Goal: Task Accomplishment & Management: Complete application form

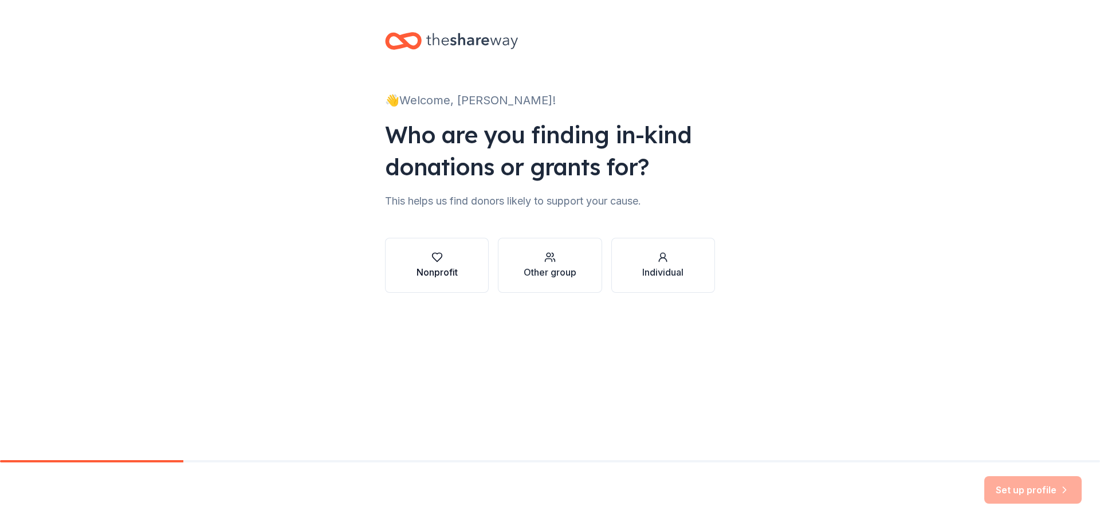
click at [389, 286] on button "Nonprofit" at bounding box center [437, 265] width 104 height 55
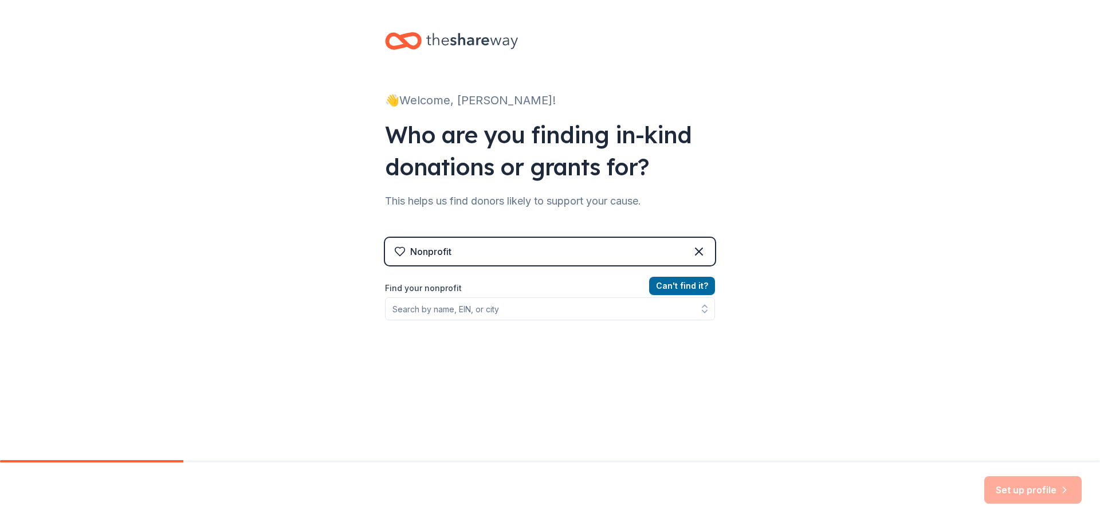
click at [603, 320] on div "Can ' t find it? Find your nonprofit" at bounding box center [550, 345] width 330 height 133
click at [608, 313] on input "Find your nonprofit" at bounding box center [550, 308] width 330 height 23
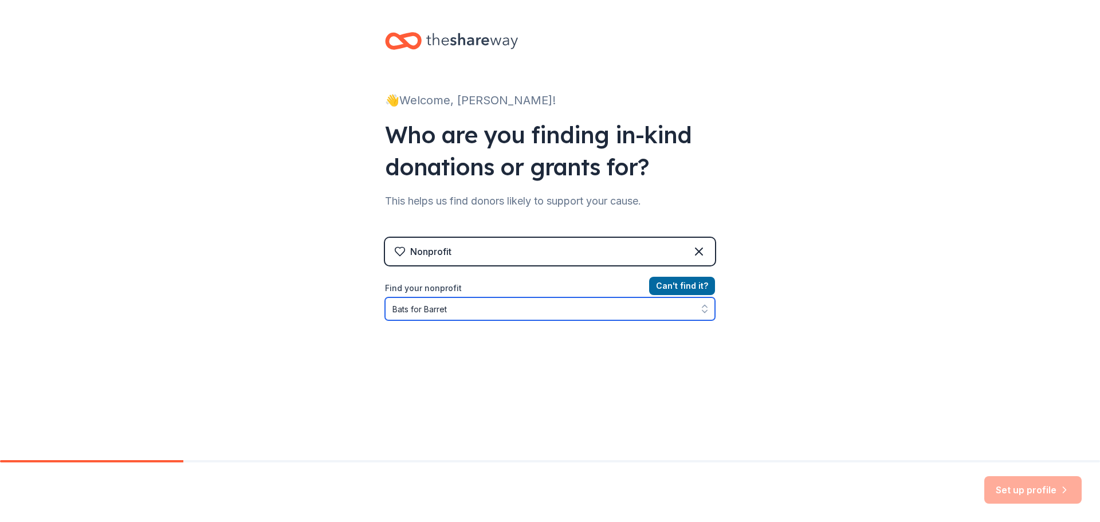
type input "Bats for [PERSON_NAME]"
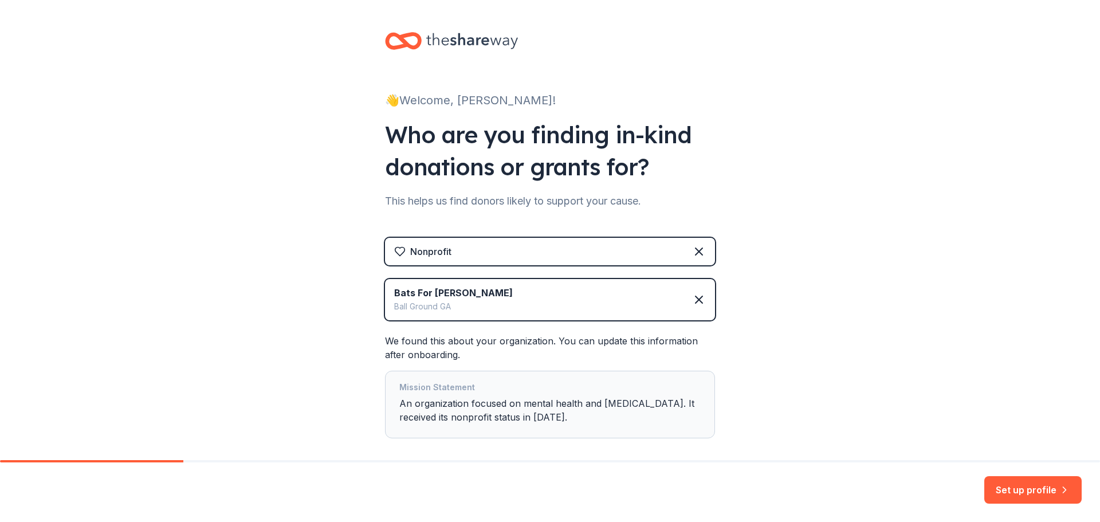
scroll to position [56, 0]
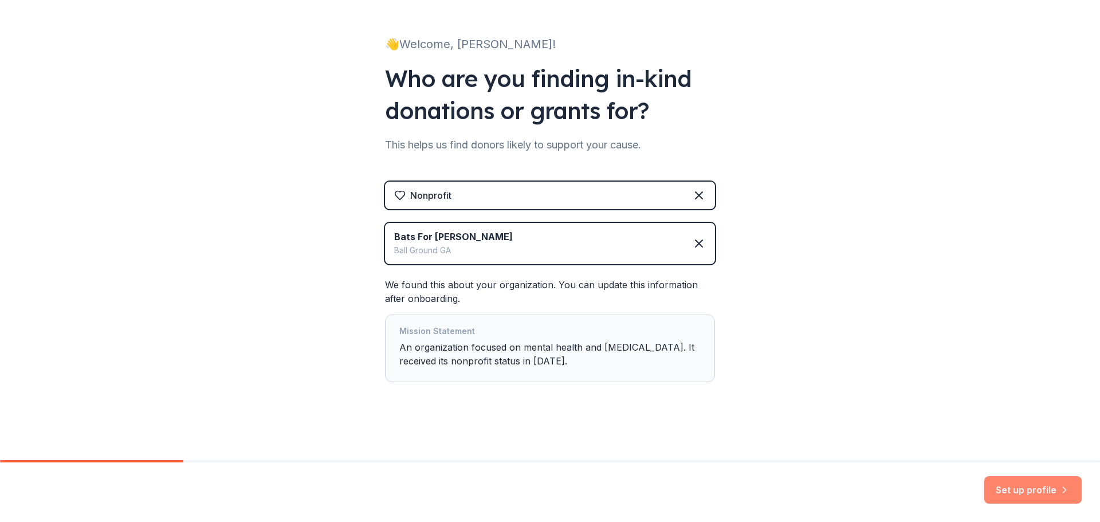
click at [1020, 490] on button "Set up profile" at bounding box center [1032, 489] width 97 height 27
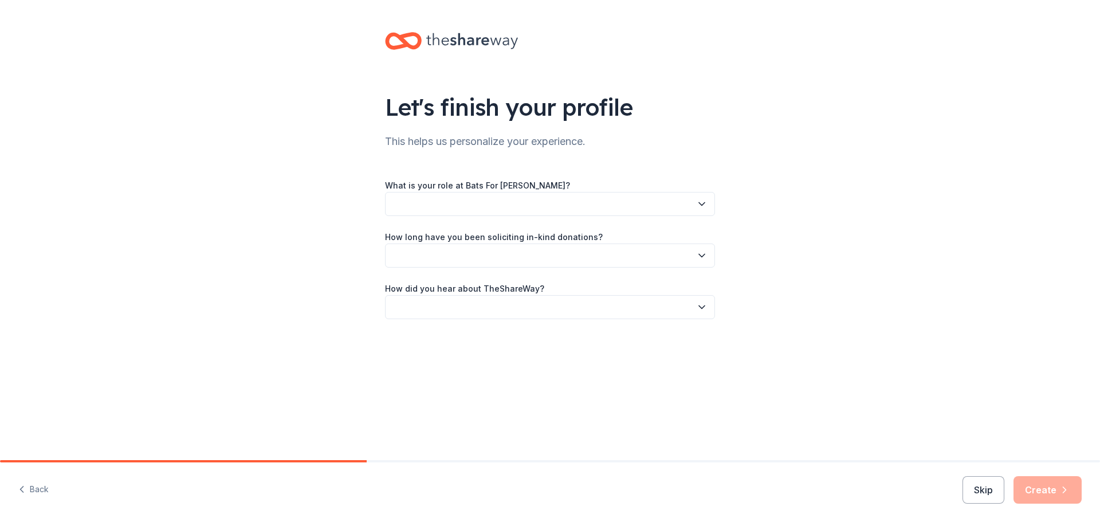
click at [568, 207] on button "button" at bounding box center [550, 204] width 330 height 24
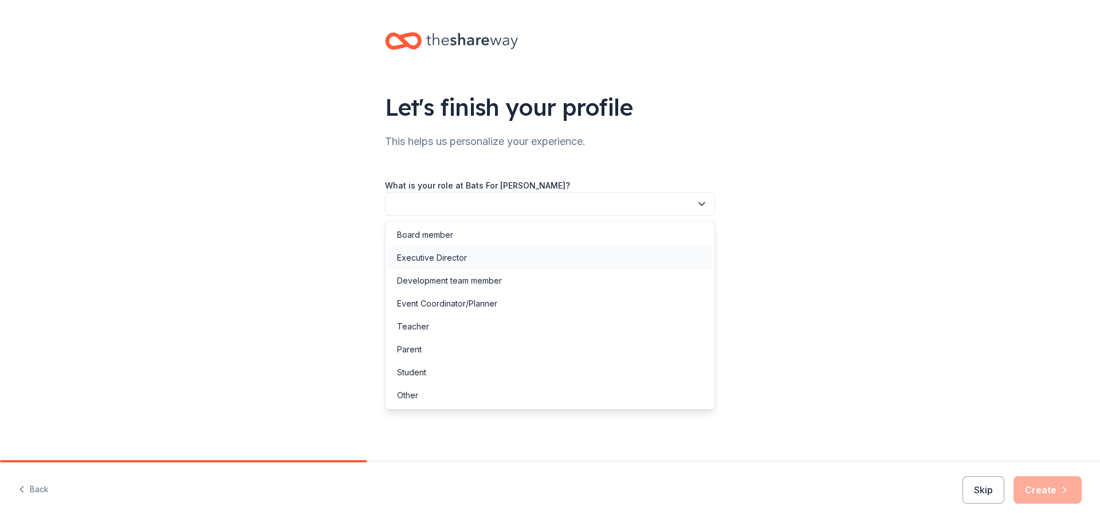
click at [544, 262] on div "Executive Director" at bounding box center [550, 257] width 324 height 23
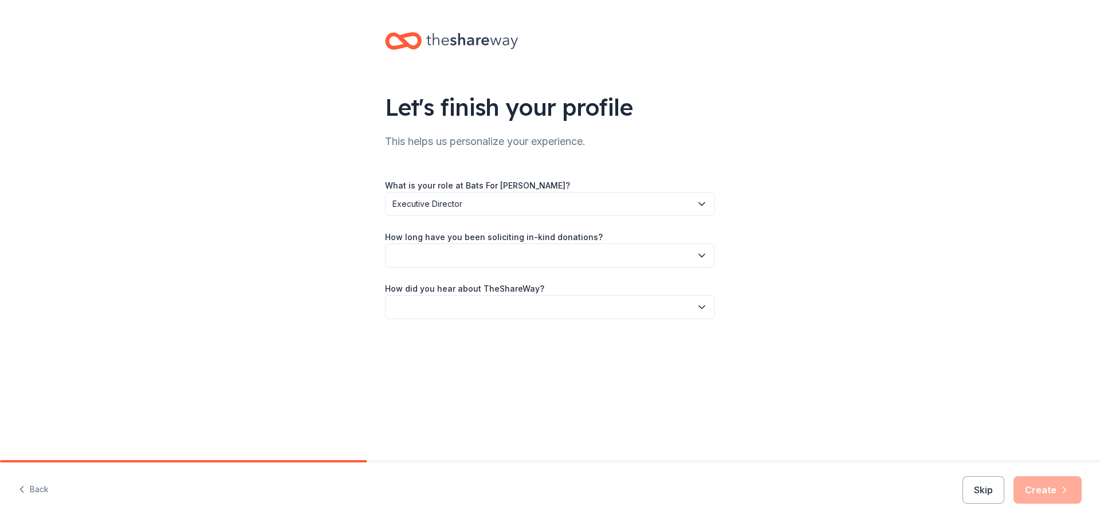
click at [542, 254] on button "button" at bounding box center [550, 255] width 330 height 24
click at [520, 282] on div "This is my first time!" at bounding box center [550, 286] width 324 height 23
click at [610, 304] on button "button" at bounding box center [550, 307] width 330 height 24
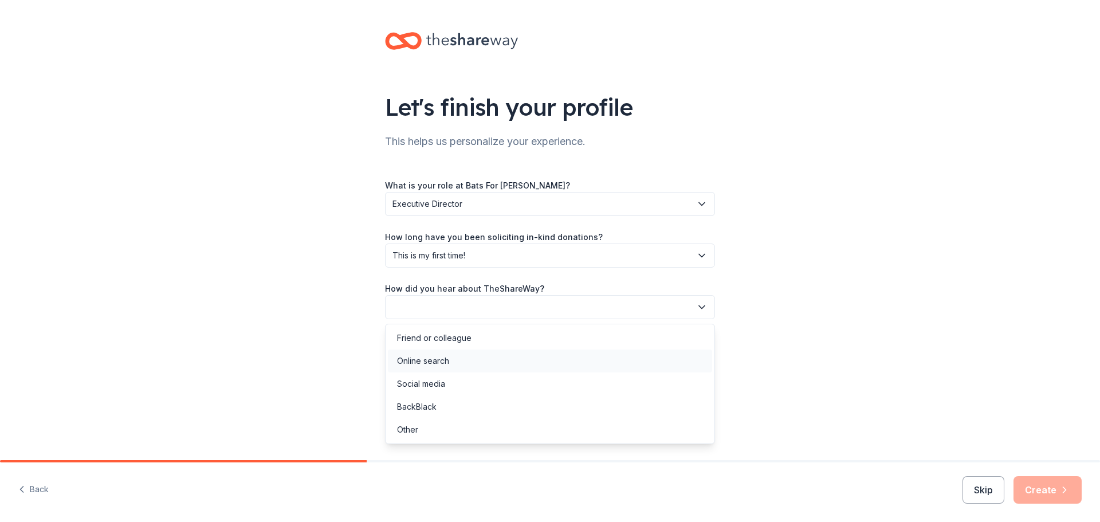
click at [579, 356] on div "Online search" at bounding box center [550, 360] width 324 height 23
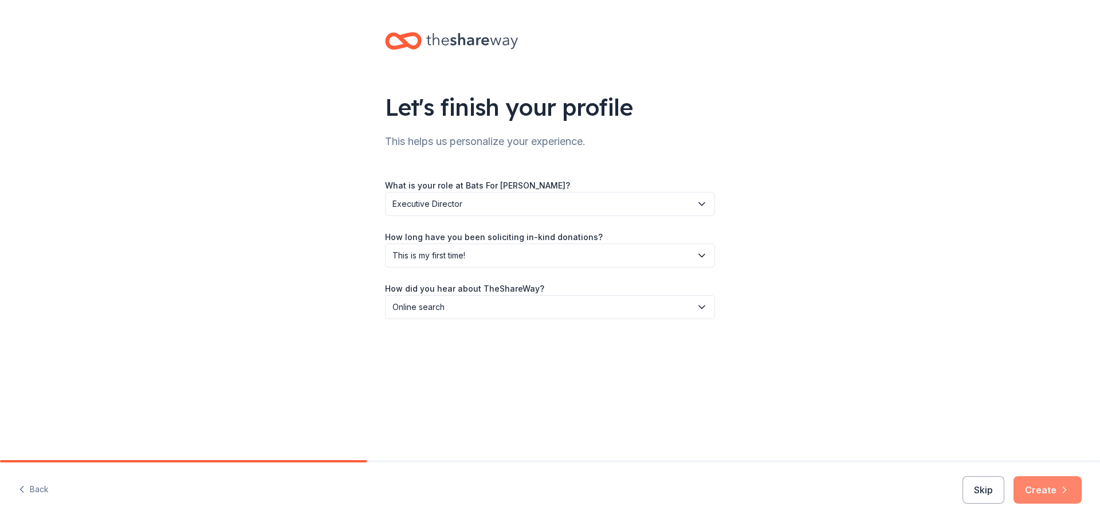
click at [1039, 492] on button "Create" at bounding box center [1047, 489] width 68 height 27
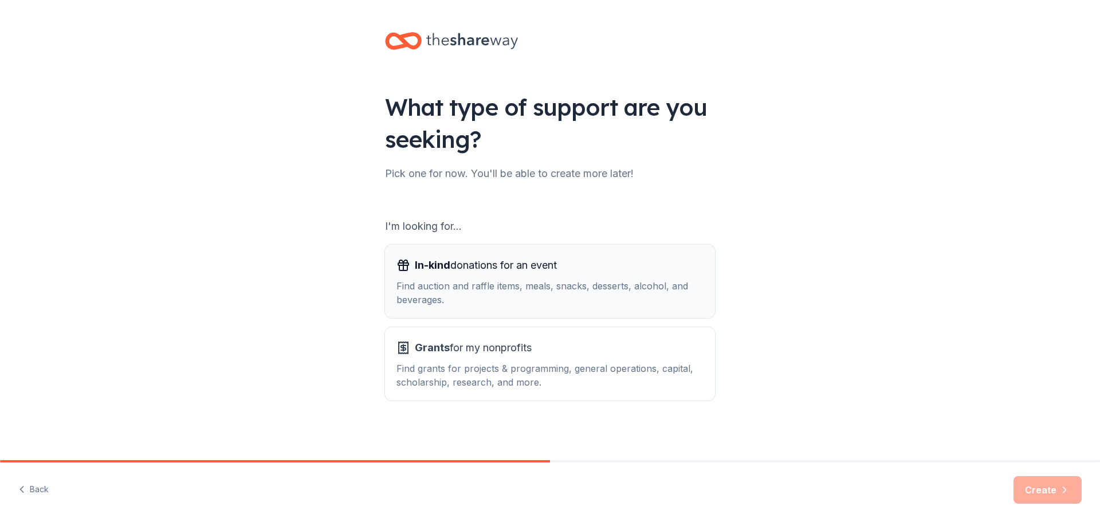
click at [500, 274] on div "In-kind donations for an event Find auction and raffle items, meals, snacks, de…" at bounding box center [549, 281] width 307 height 50
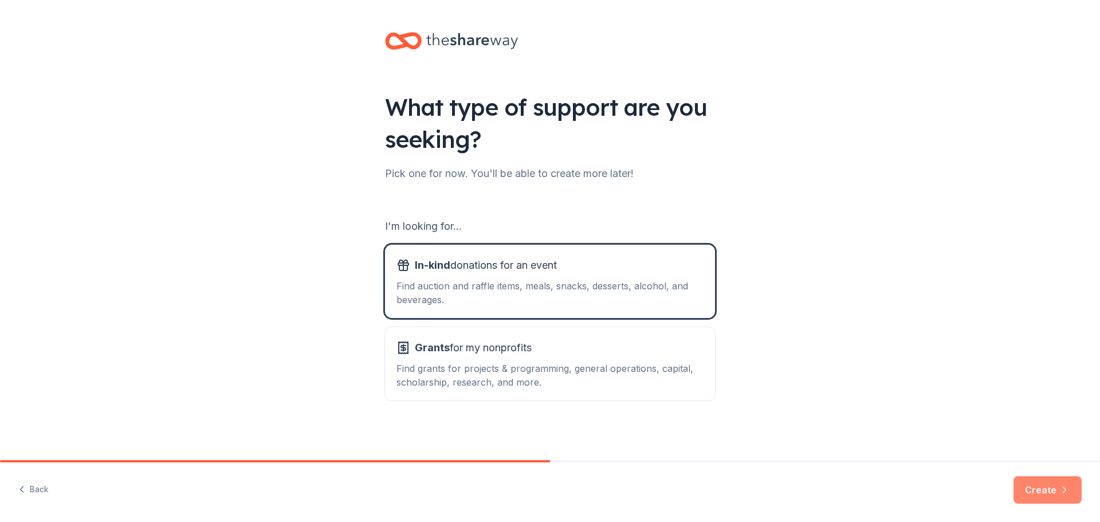
click at [1029, 487] on button "Create" at bounding box center [1047, 489] width 68 height 27
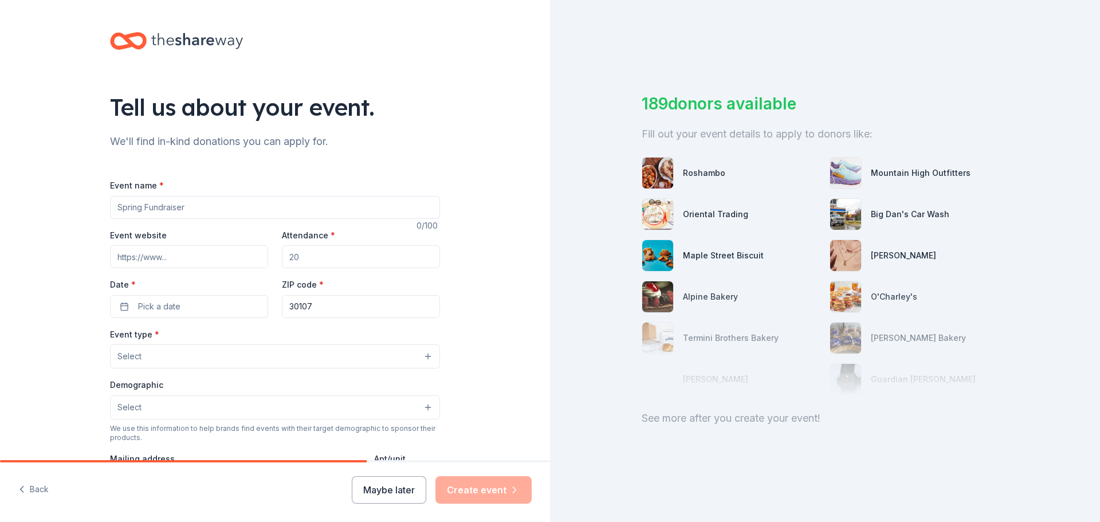
click at [258, 209] on input "Event name *" at bounding box center [275, 207] width 330 height 23
type input "4th Annual Bats for Barreto Softball Tournament"
click at [226, 258] on input "Event website" at bounding box center [189, 256] width 158 height 23
type input "www.batsforbarreto.com"
type input "150"
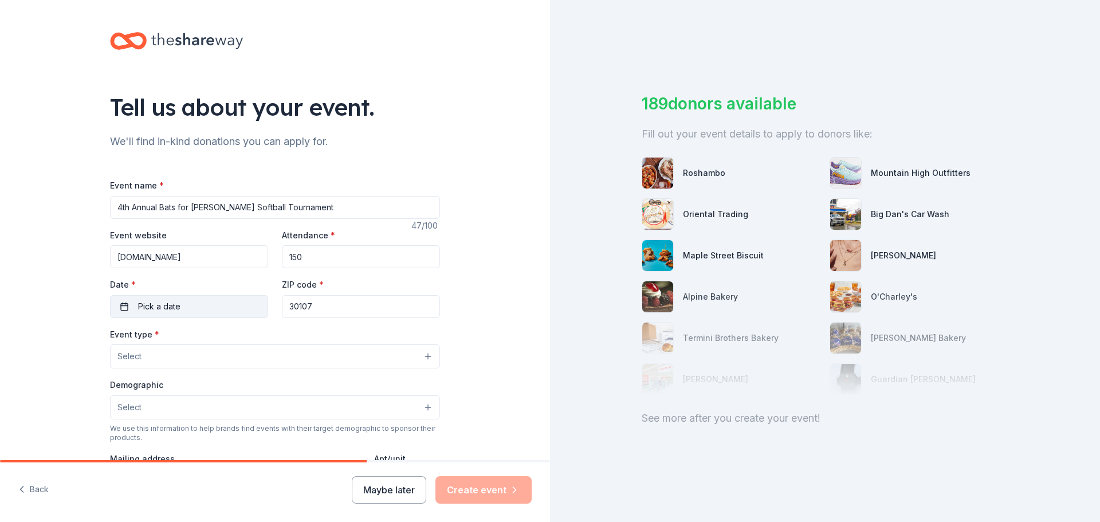
click at [196, 300] on button "Pick a date" at bounding box center [189, 306] width 158 height 23
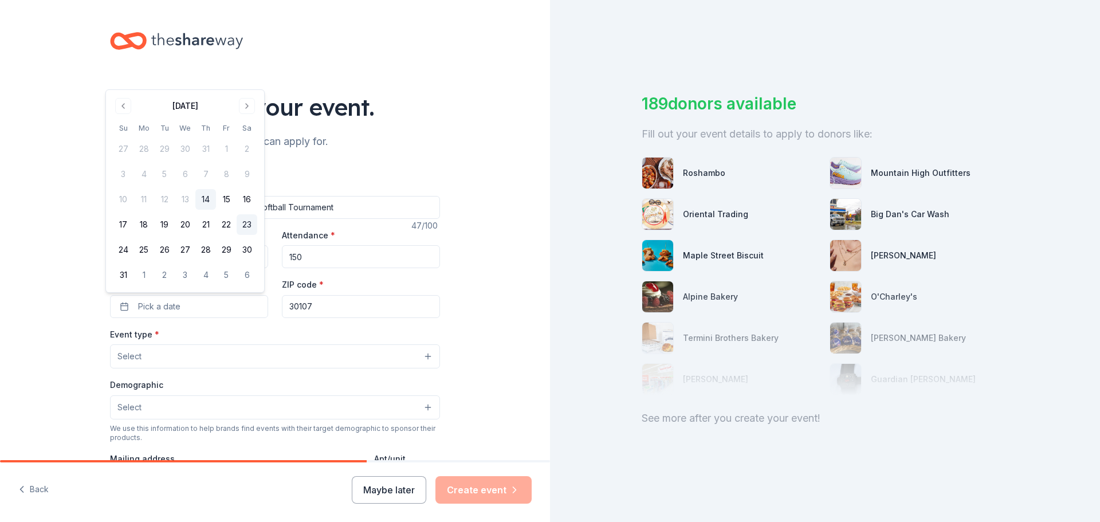
click at [244, 224] on button "23" at bounding box center [247, 224] width 21 height 21
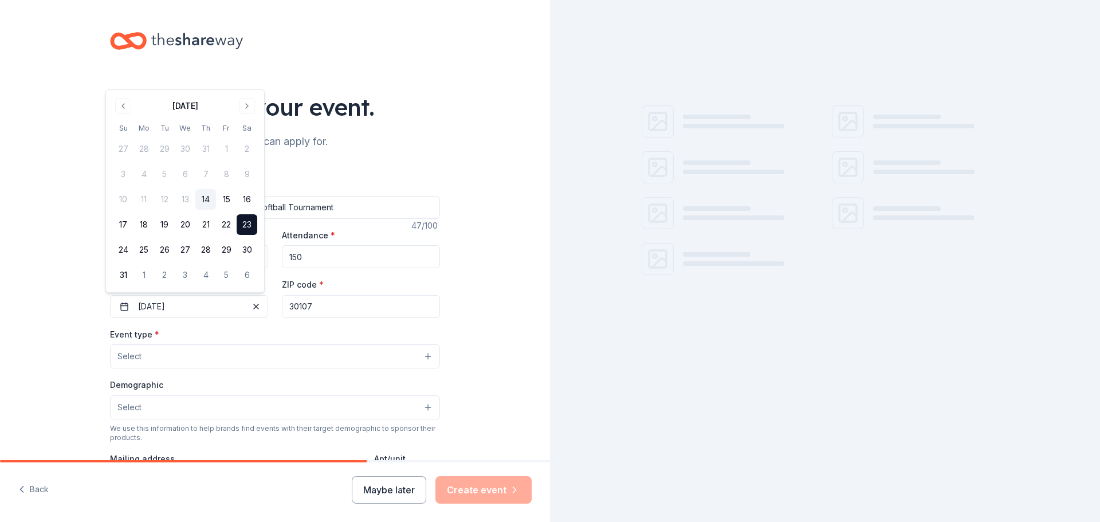
click at [328, 308] on input "30107" at bounding box center [361, 306] width 158 height 23
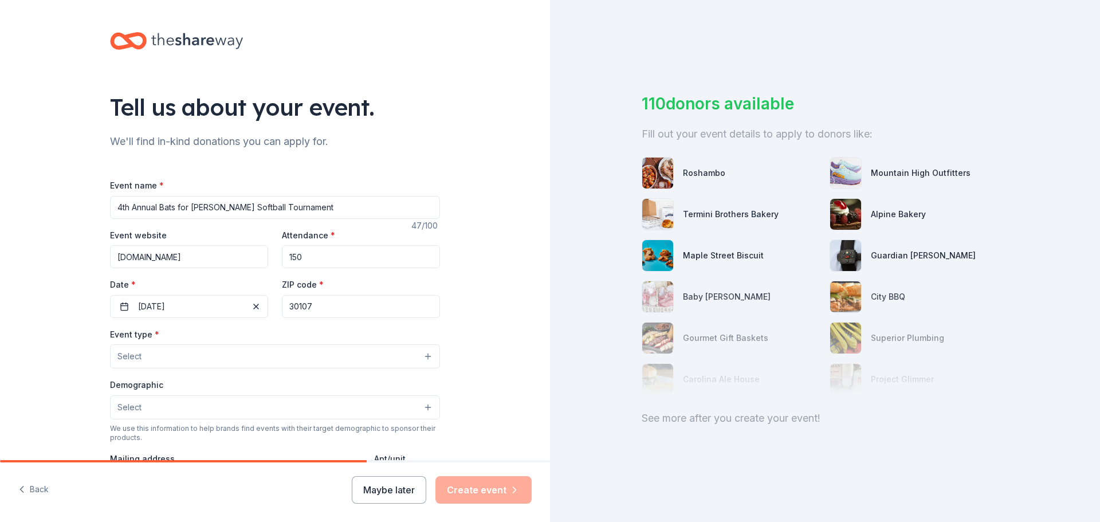
drag, startPoint x: 331, startPoint y: 309, endPoint x: 268, endPoint y: 304, distance: 63.8
click at [277, 305] on div "Event website www.batsforbarreto.com Attendance * 150 Date * 08/23/2025 ZIP cod…" at bounding box center [275, 273] width 330 height 90
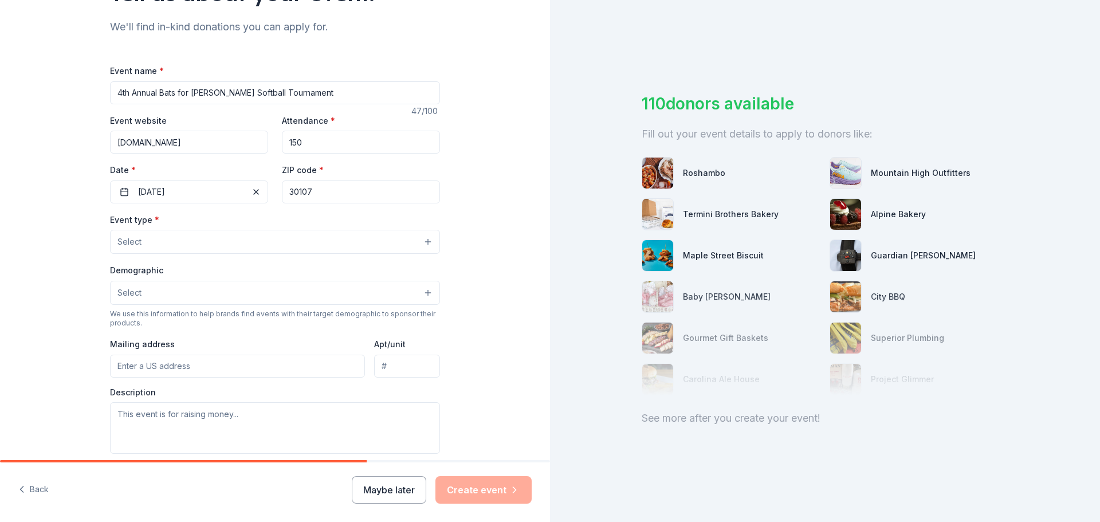
scroll to position [57, 0]
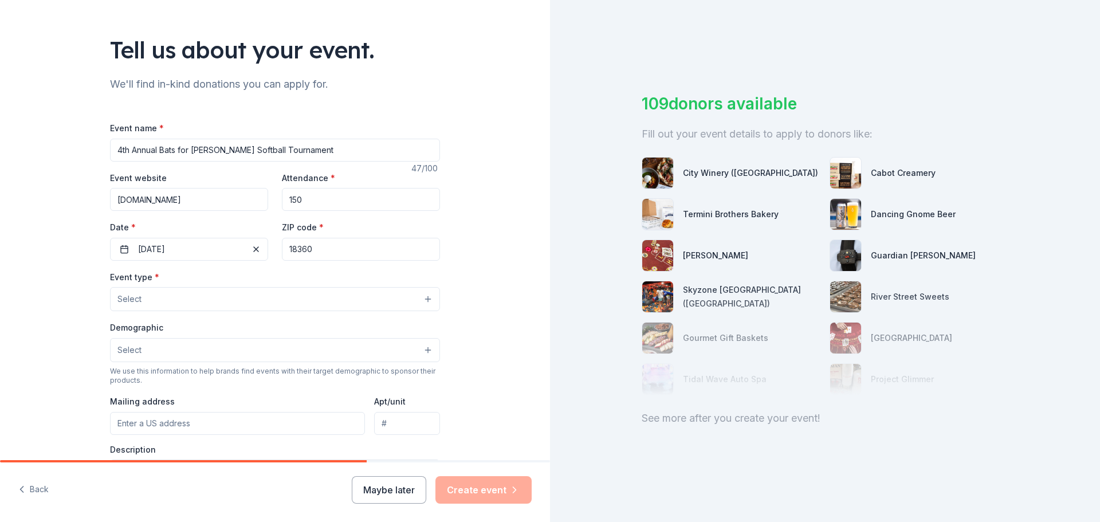
type input "18360"
click at [283, 294] on button "Select" at bounding box center [275, 299] width 330 height 24
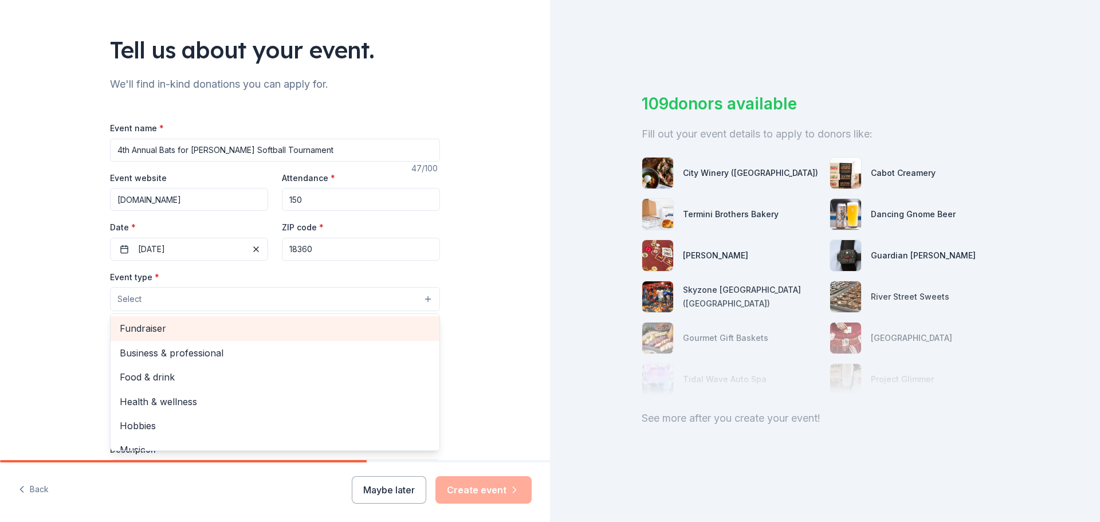
click at [255, 333] on span "Fundraiser" at bounding box center [275, 328] width 310 height 15
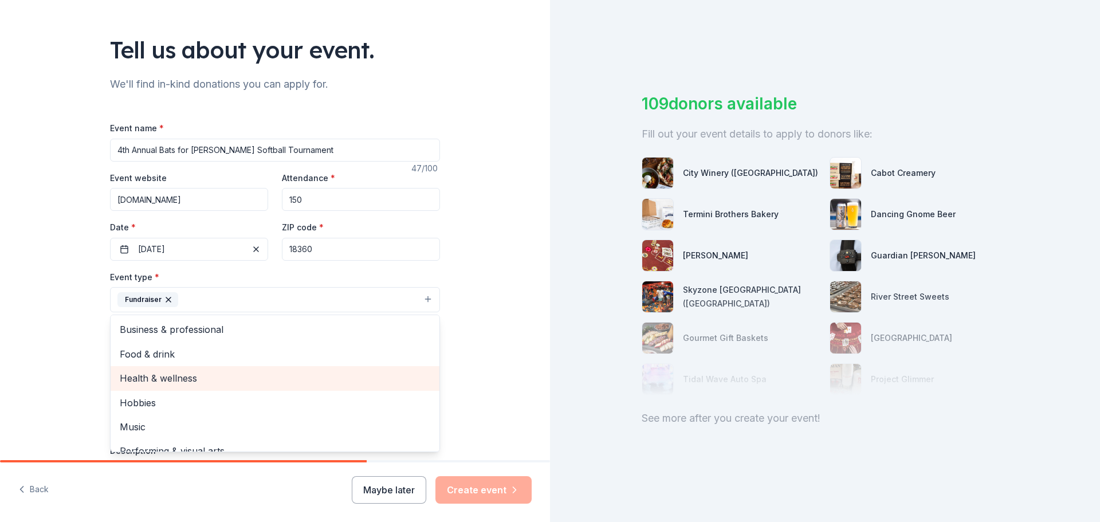
click at [284, 379] on span "Health & wellness" at bounding box center [275, 378] width 310 height 15
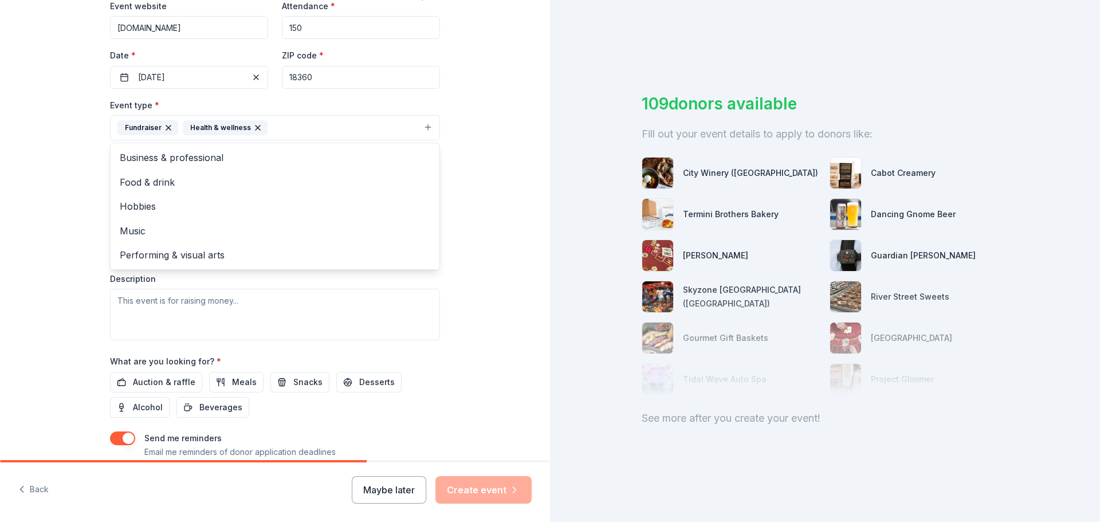
scroll to position [172, 0]
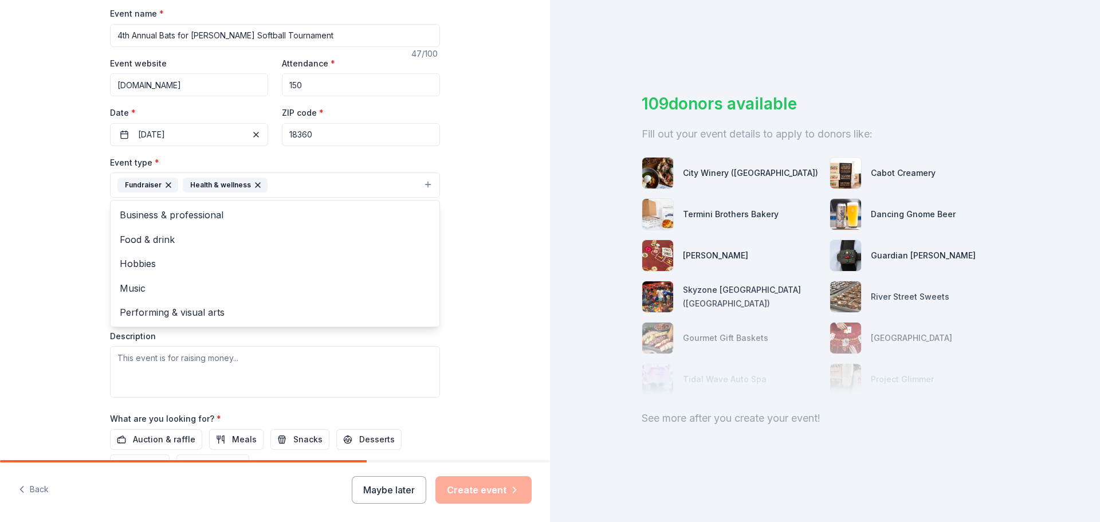
click at [461, 278] on div "Tell us about your event. We'll find in-kind donations you can apply for. Event…" at bounding box center [275, 210] width 550 height 764
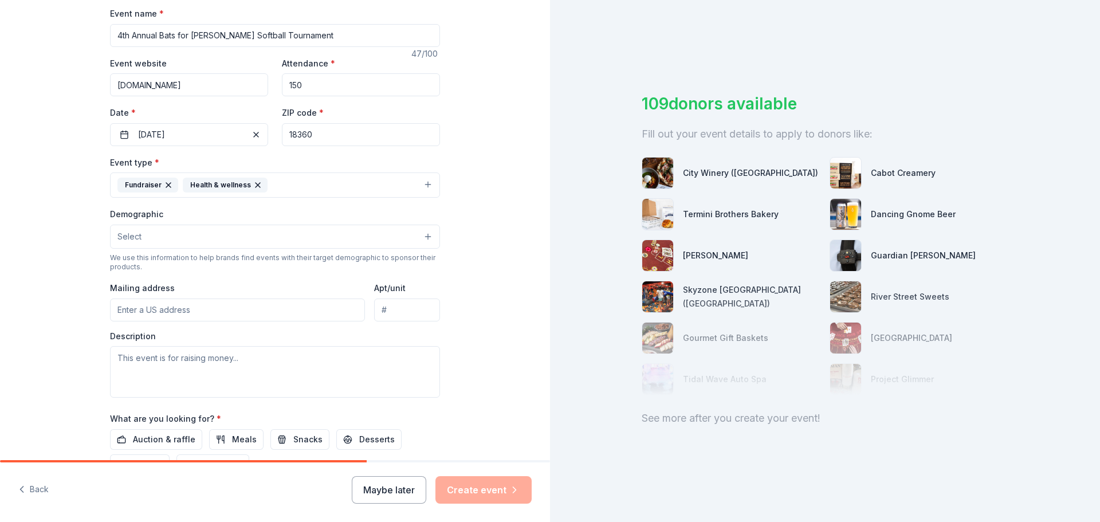
click at [381, 188] on button "Fundraiser Health & wellness" at bounding box center [275, 184] width 330 height 25
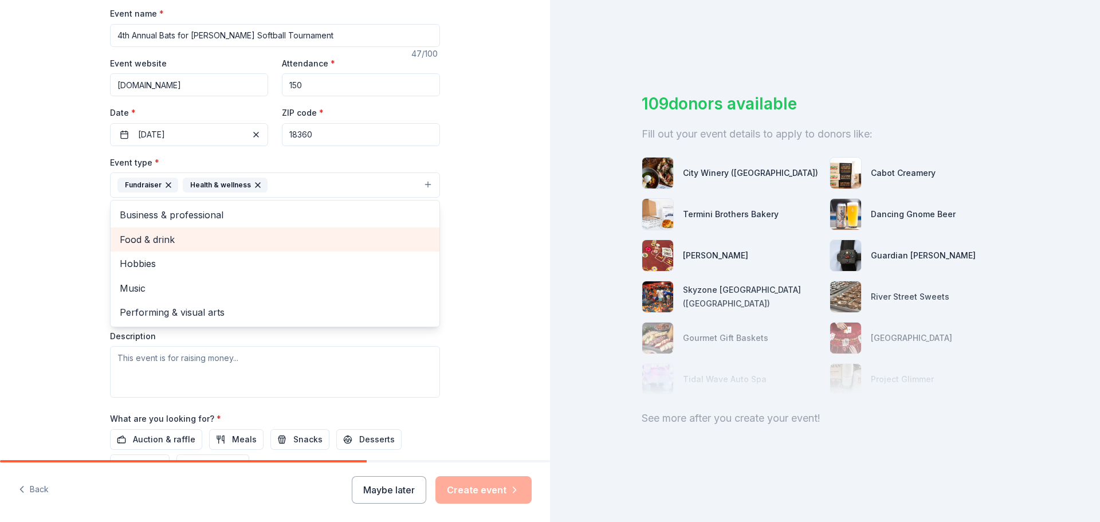
click at [323, 246] on span "Food & drink" at bounding box center [275, 239] width 310 height 15
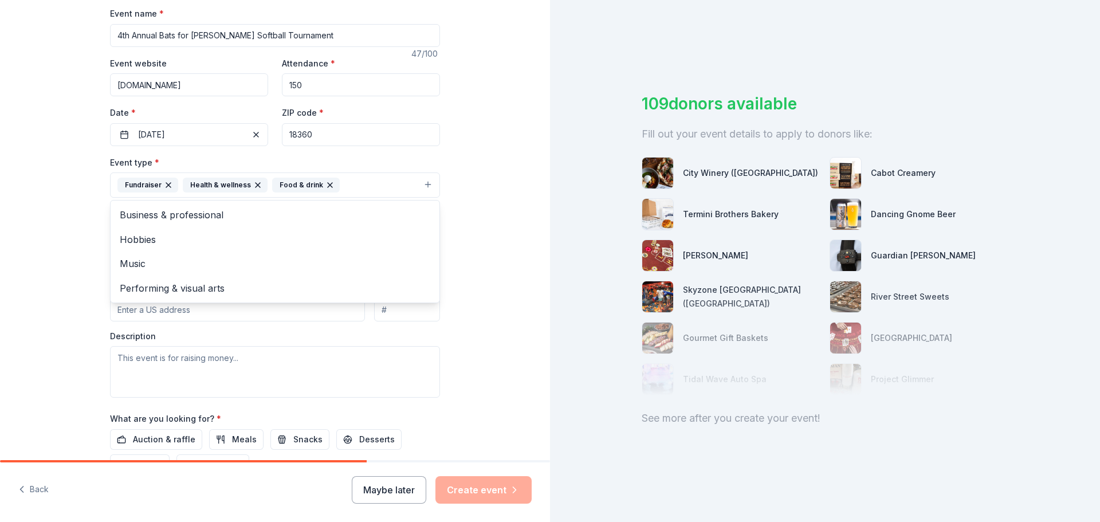
click at [471, 288] on div "Tell us about your event. We'll find in-kind donations you can apply for. Event…" at bounding box center [275, 210] width 550 height 764
click at [414, 238] on button "Select" at bounding box center [275, 237] width 330 height 24
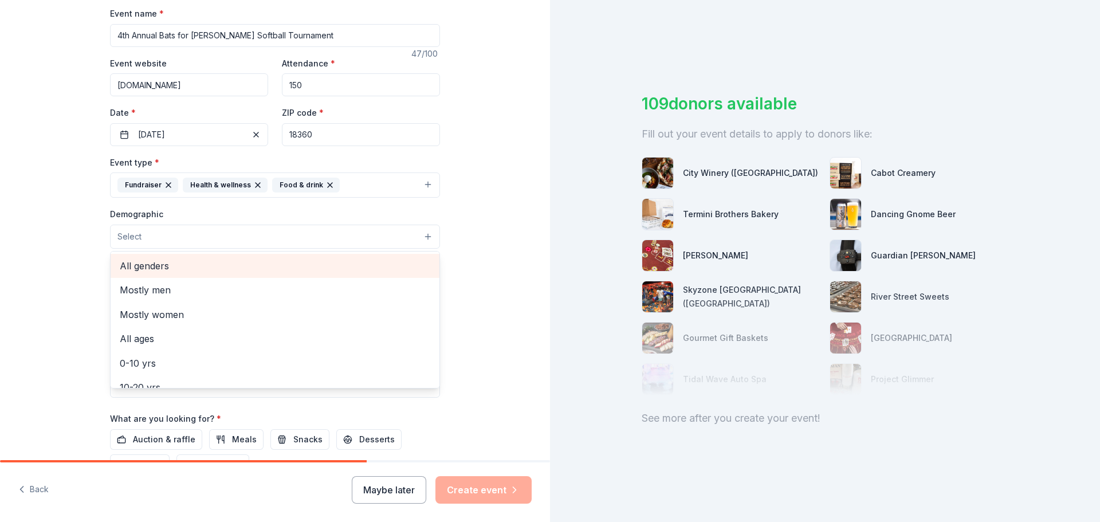
click at [393, 271] on span "All genders" at bounding box center [275, 265] width 310 height 15
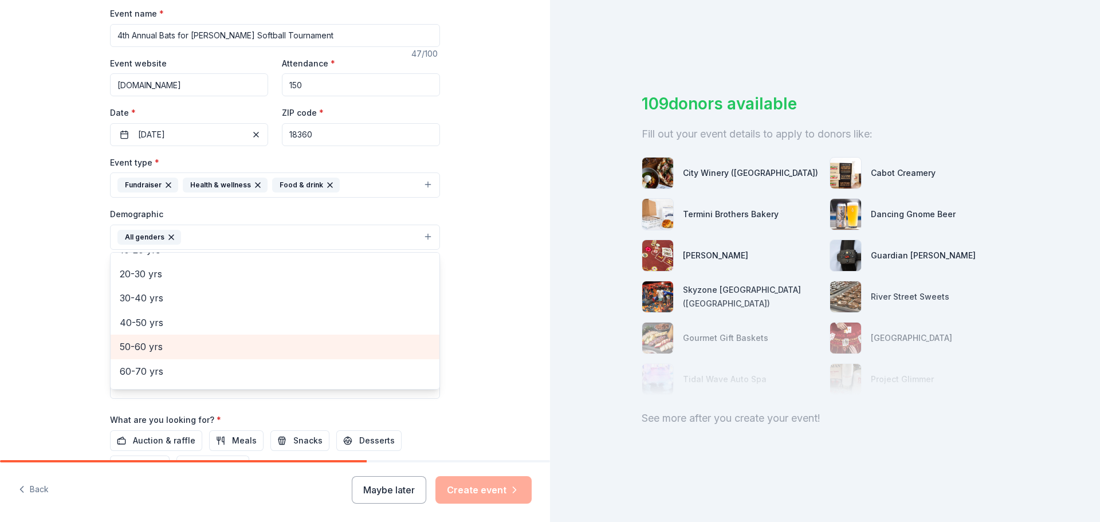
scroll to position [57, 0]
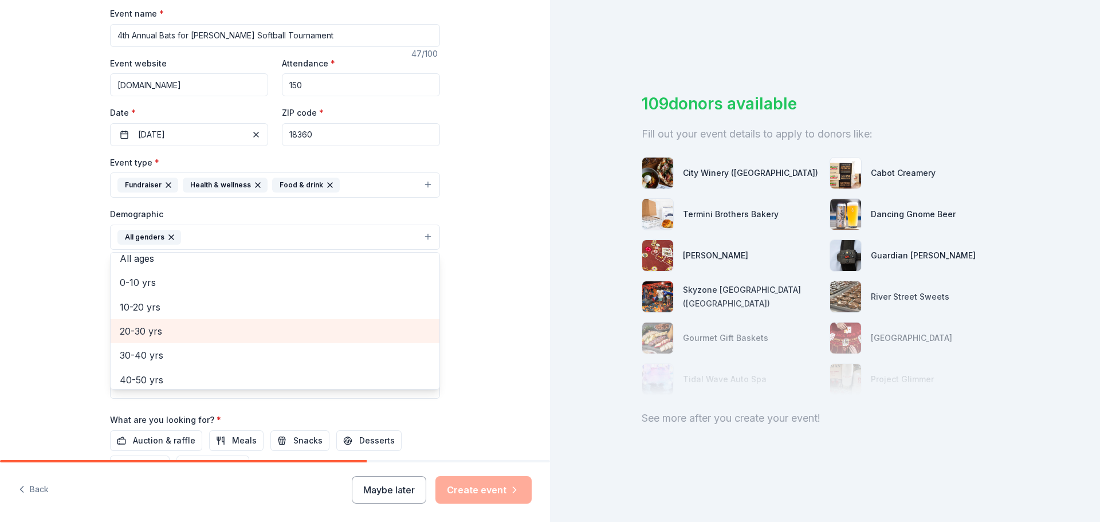
click at [343, 323] on div "20-30 yrs" at bounding box center [275, 331] width 329 height 24
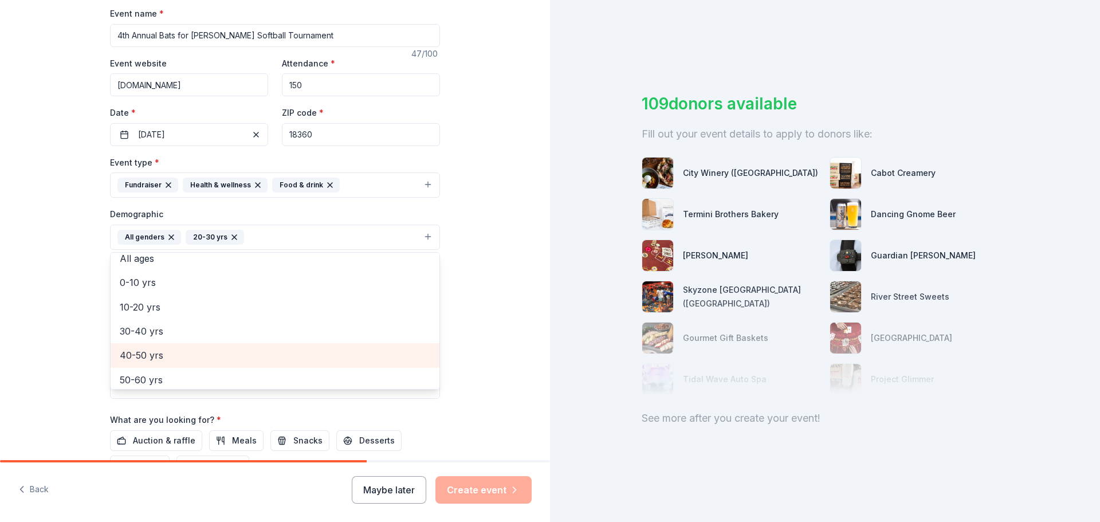
click at [302, 356] on span "40-50 yrs" at bounding box center [275, 355] width 310 height 15
click at [302, 356] on span "50-60 yrs" at bounding box center [275, 355] width 310 height 15
click at [302, 356] on span "60-70 yrs" at bounding box center [275, 355] width 310 height 15
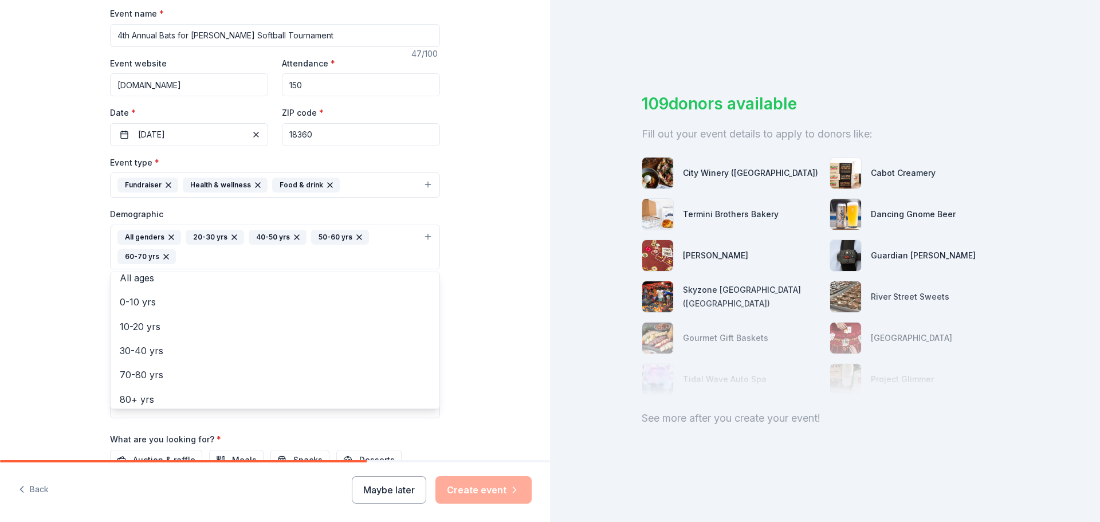
click at [479, 318] on div "Tell us about your event. We'll find in-kind donations you can apply for. Event…" at bounding box center [275, 220] width 550 height 784
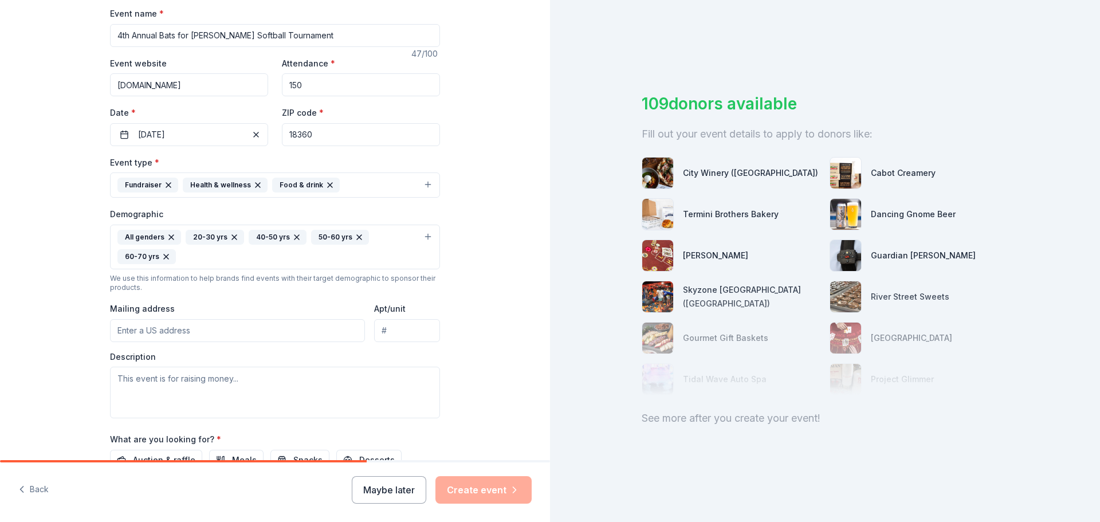
click at [290, 334] on input "Mailing address" at bounding box center [237, 330] width 255 height 23
type input "147 North Mountain Brooke Drive, Ball Ground, GA, 30107"
click at [461, 373] on div "Tell us about your event. We'll find in-kind donations you can apply for. Event…" at bounding box center [275, 220] width 550 height 784
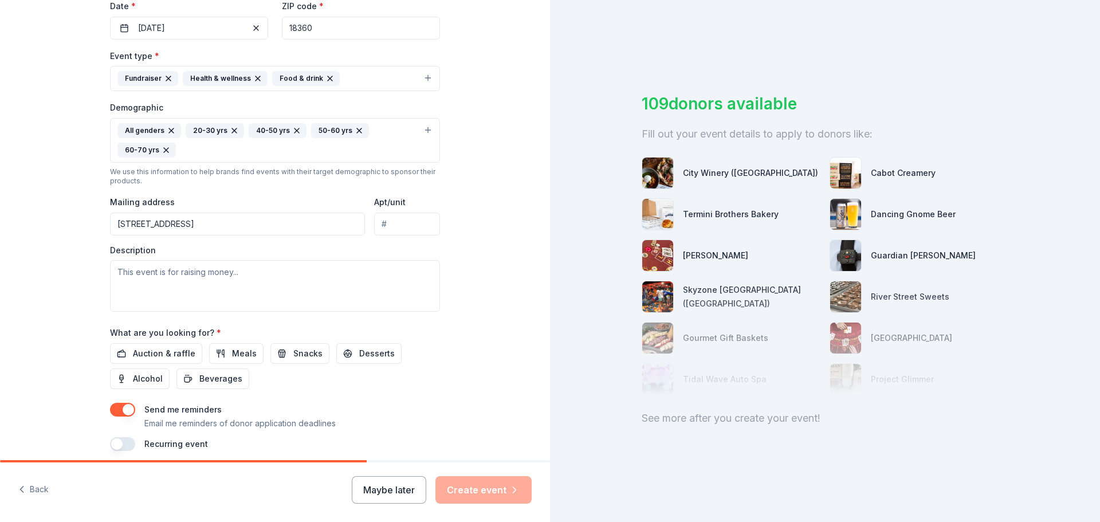
scroll to position [286, 0]
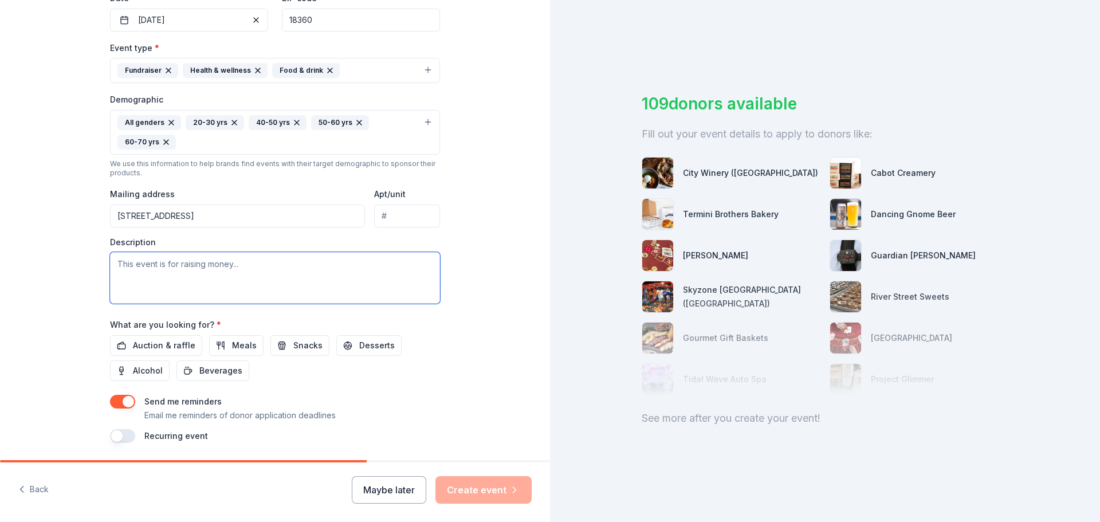
click at [214, 264] on textarea at bounding box center [275, 278] width 330 height 52
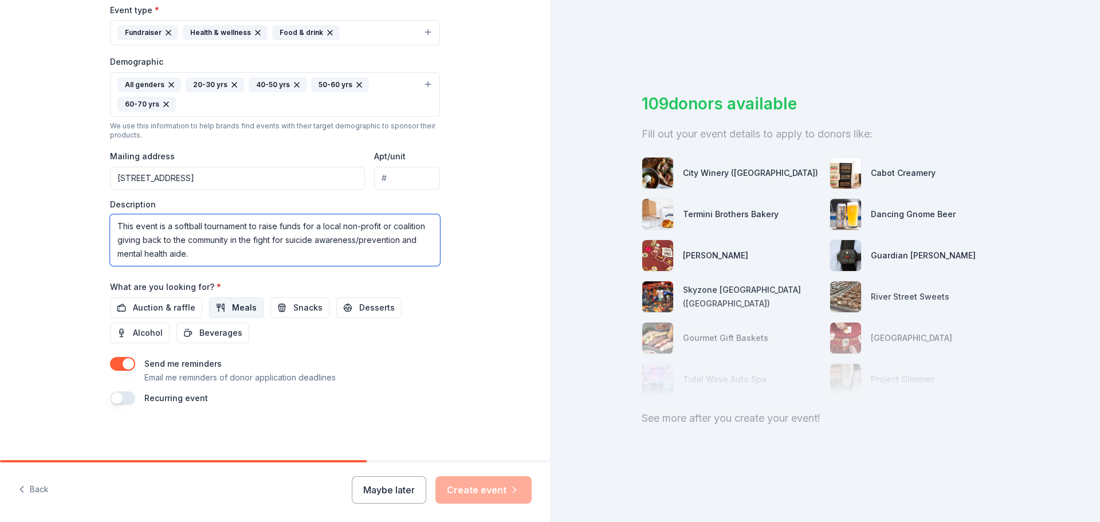
type textarea "This event is a softball tournament to raise funds for a local non-profit or co…"
click at [234, 306] on span "Meals" at bounding box center [244, 308] width 25 height 14
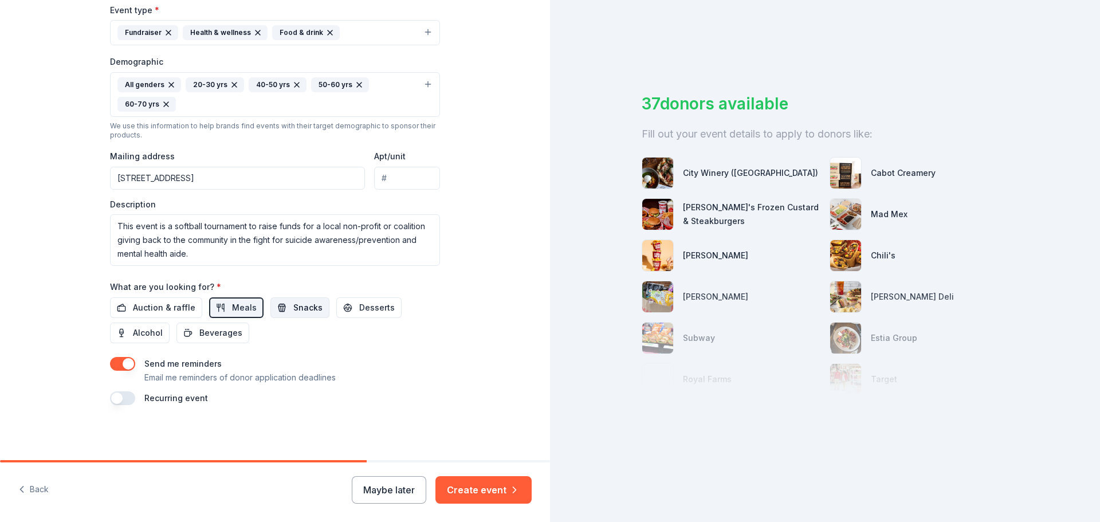
click at [301, 308] on span "Snacks" at bounding box center [307, 308] width 29 height 14
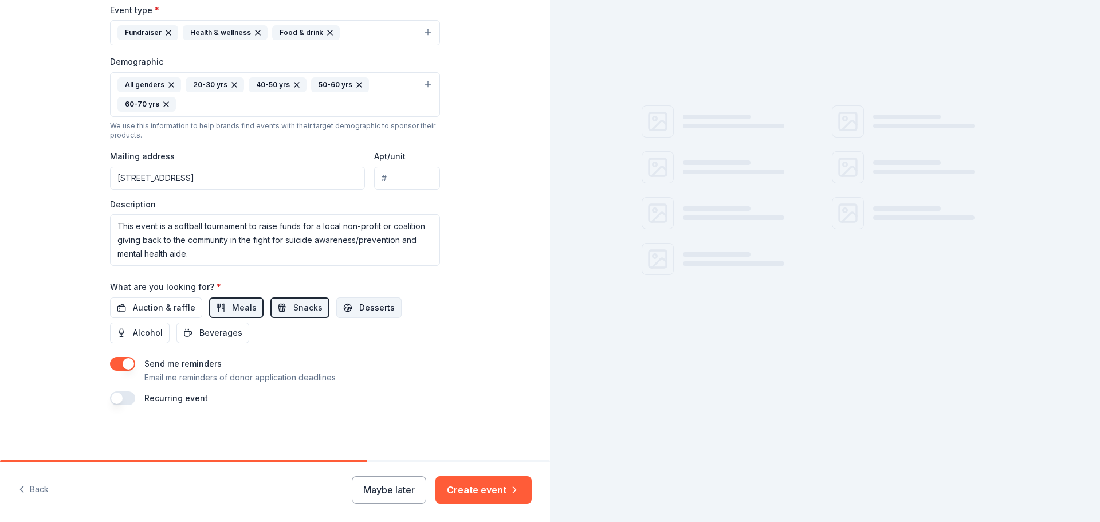
click at [344, 305] on button "Desserts" at bounding box center [368, 307] width 65 height 21
click at [226, 333] on span "Beverages" at bounding box center [220, 333] width 43 height 14
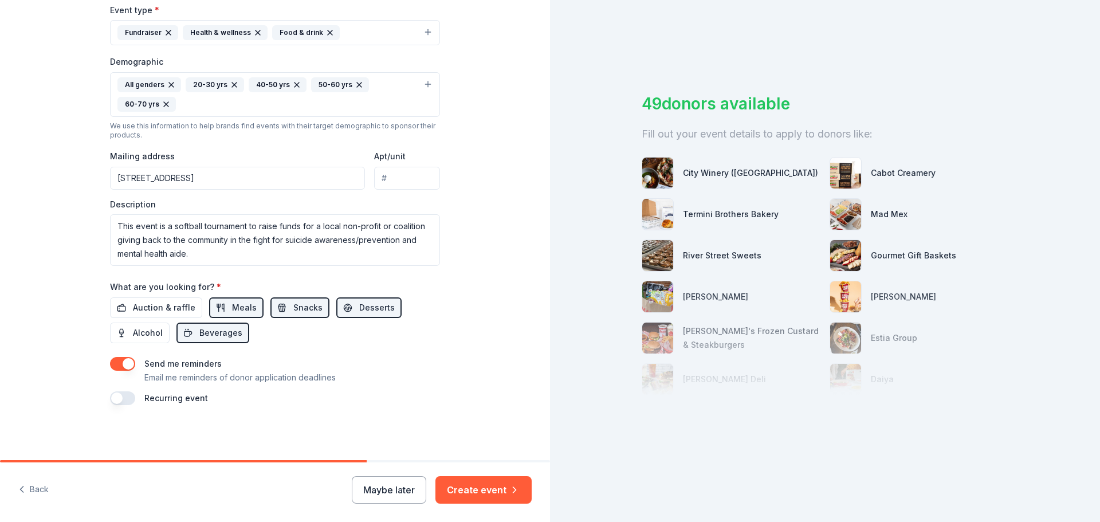
click at [114, 398] on button "button" at bounding box center [122, 398] width 25 height 14
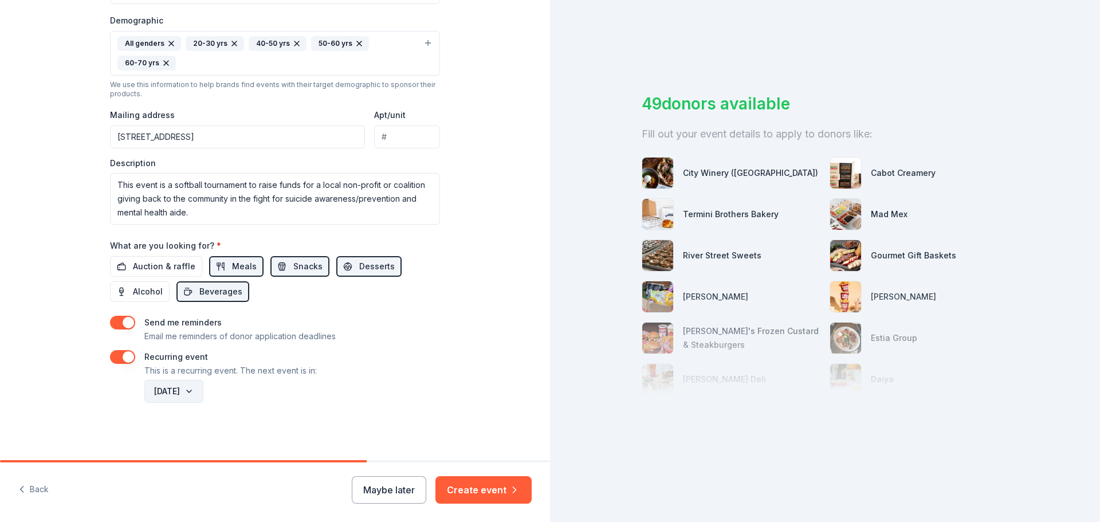
click at [203, 387] on button "August 2026" at bounding box center [173, 391] width 59 height 23
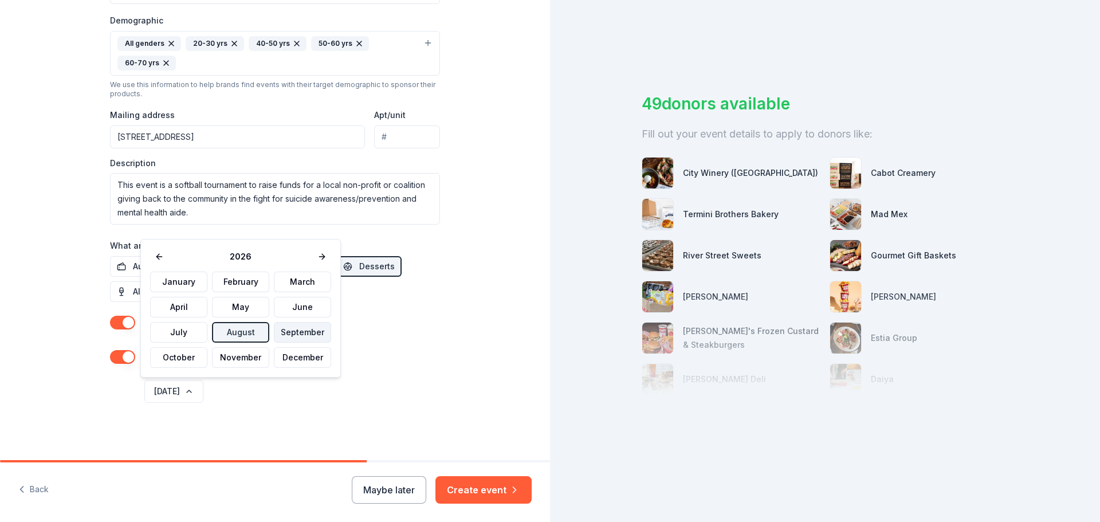
click at [304, 333] on button "September" at bounding box center [302, 332] width 57 height 21
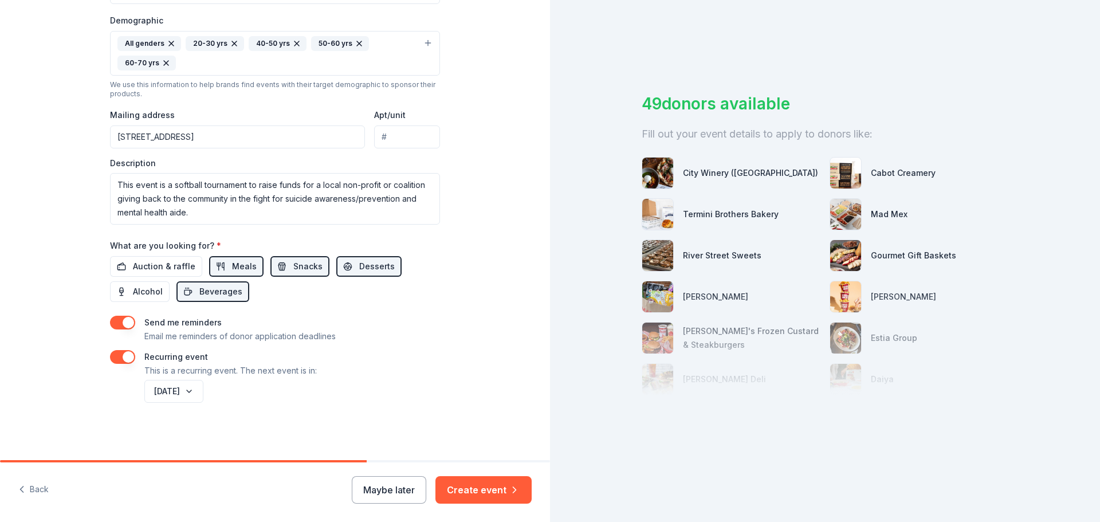
click at [419, 407] on div "Tell us about your event. We'll find in-kind donations you can apply for. Event…" at bounding box center [275, 47] width 367 height 825
click at [473, 492] on button "Create event" at bounding box center [483, 489] width 96 height 27
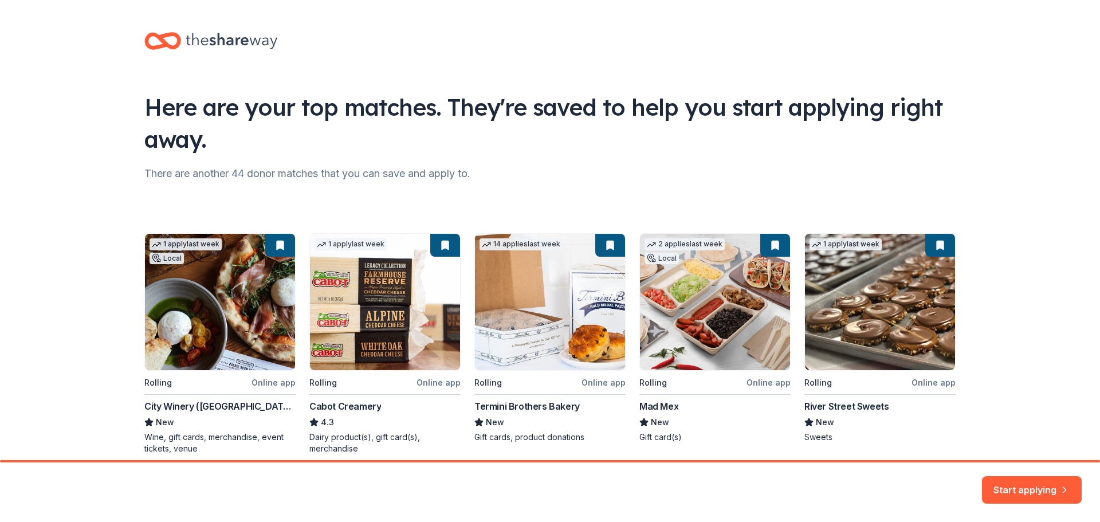
scroll to position [49, 0]
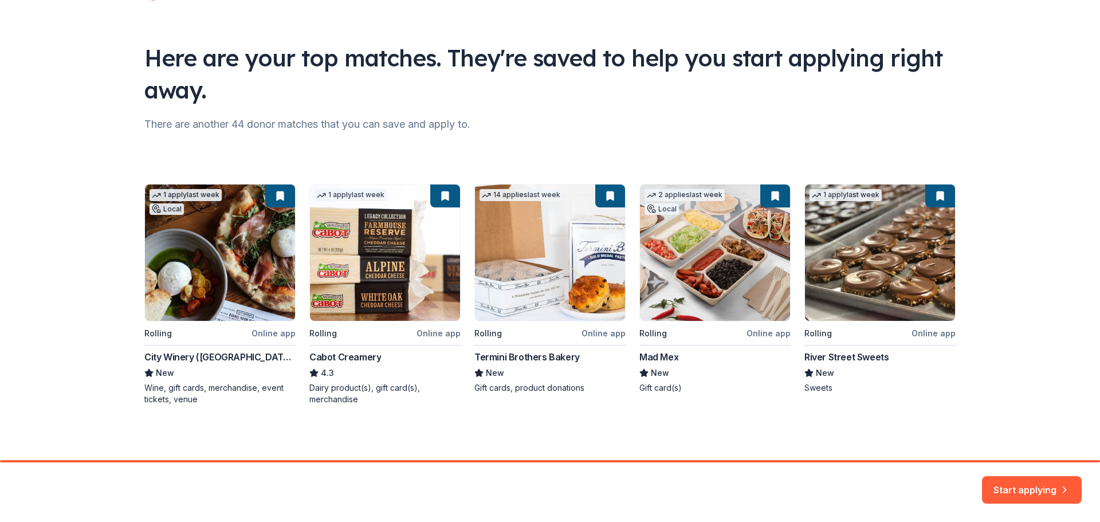
click at [1011, 376] on div "Here are your top matches. They're saved to help you start applying right away.…" at bounding box center [550, 205] width 1100 height 509
click at [250, 125] on div "There are another 44 donor matches that you can save and apply to." at bounding box center [549, 124] width 811 height 18
click at [1040, 481] on button "Start applying" at bounding box center [1032, 482] width 100 height 27
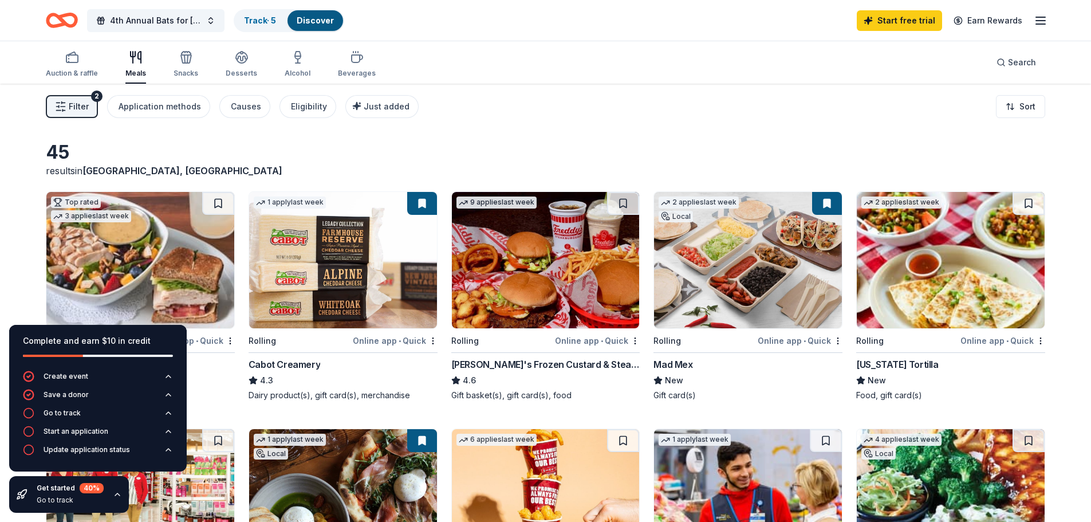
click at [86, 107] on span "Filter" at bounding box center [79, 107] width 20 height 14
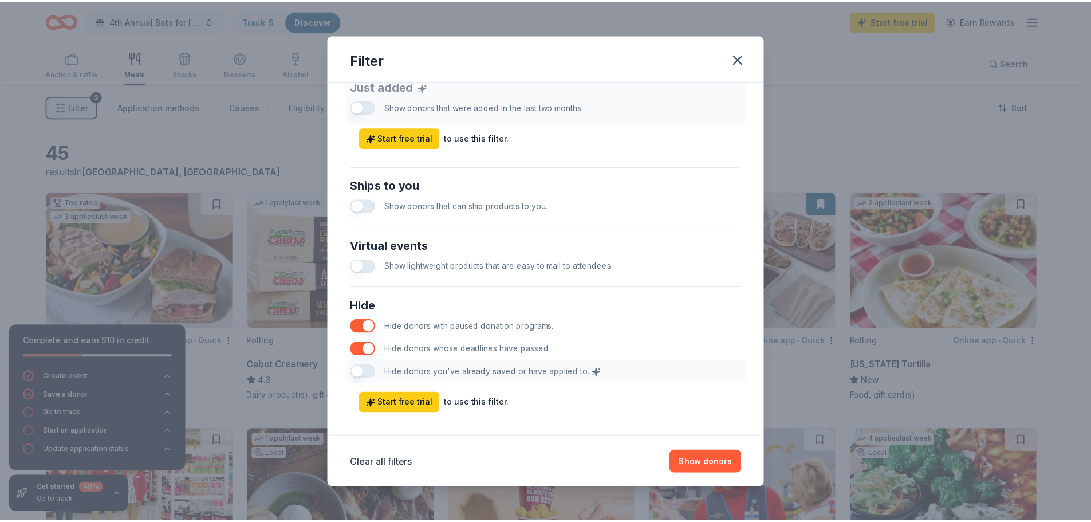
scroll to position [477, 0]
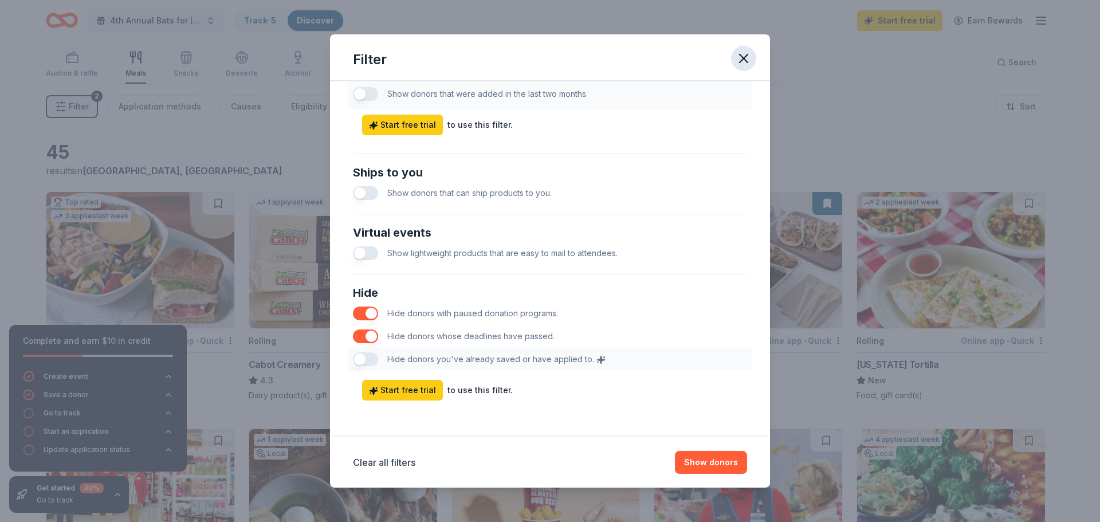
click at [745, 65] on icon "button" at bounding box center [744, 58] width 16 height 16
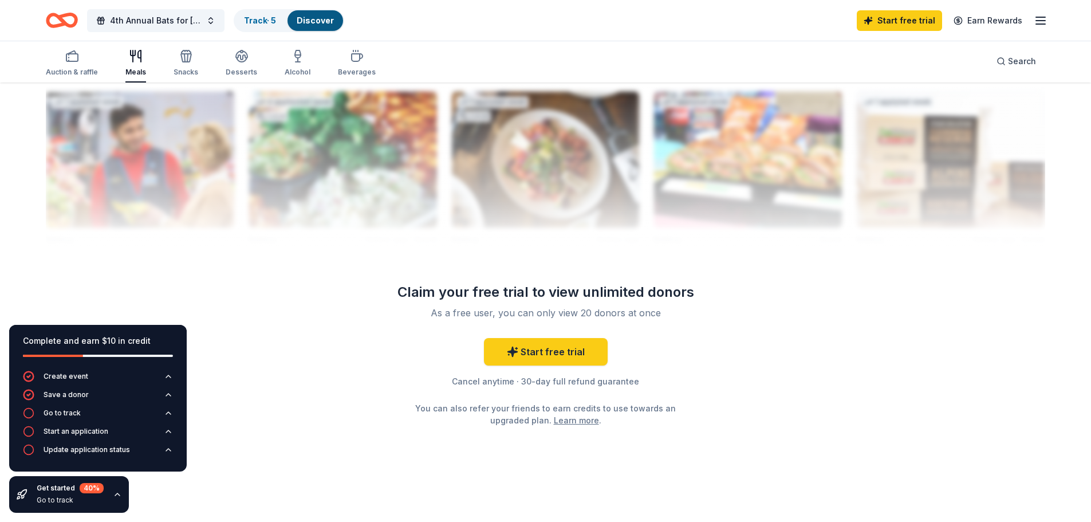
scroll to position [1089, 0]
click at [568, 348] on link "Start free trial" at bounding box center [546, 350] width 124 height 27
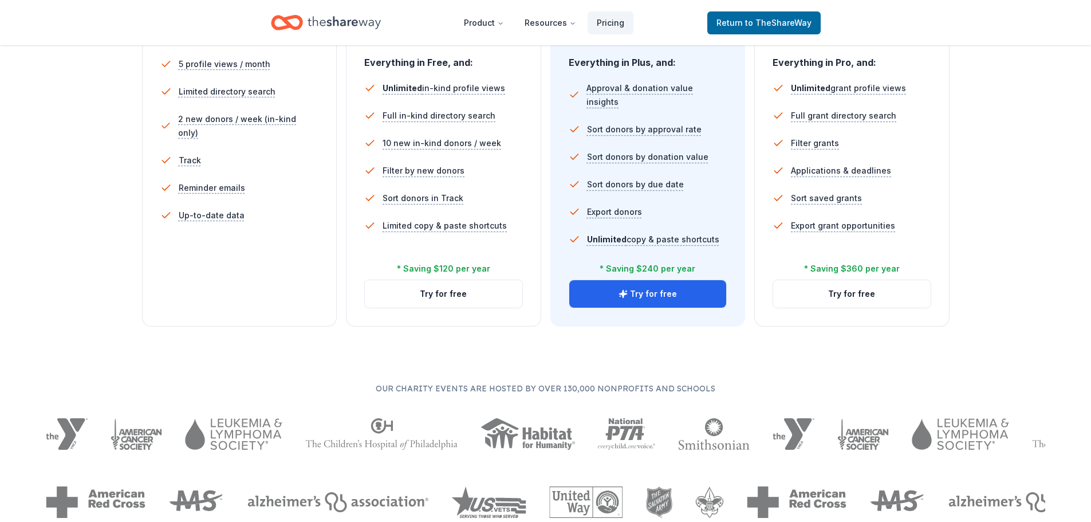
scroll to position [344, 0]
click at [455, 295] on button "Try for free" at bounding box center [444, 293] width 158 height 27
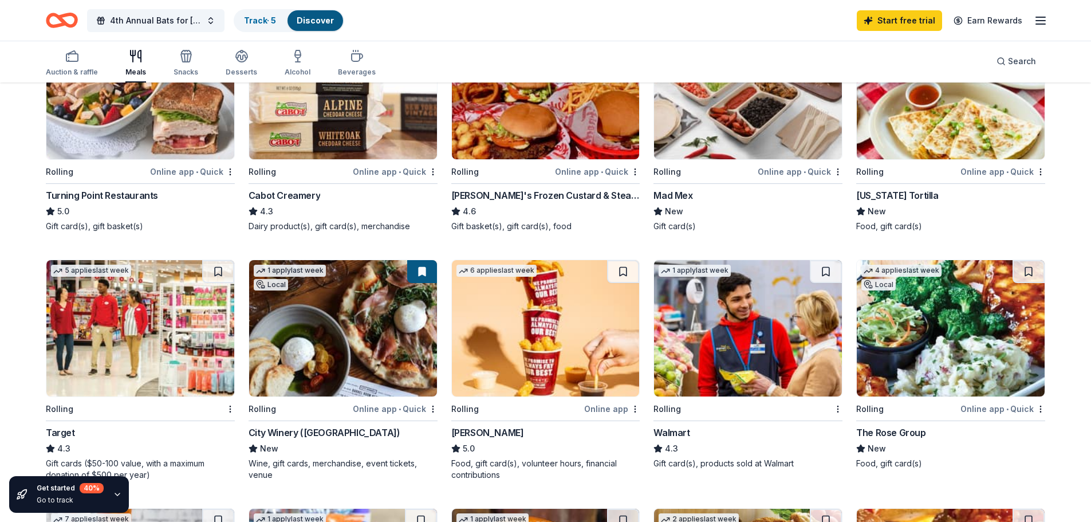
scroll to position [172, 0]
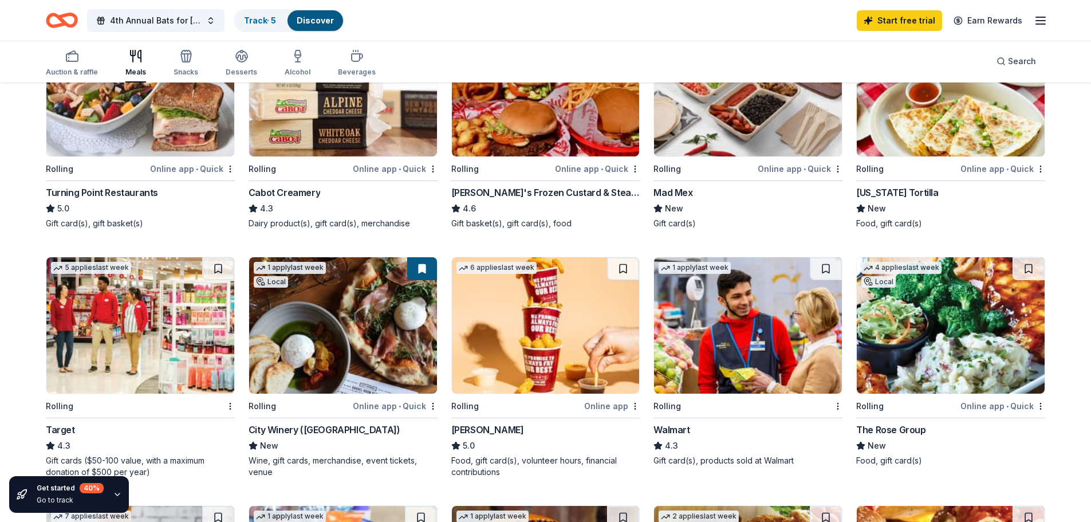
click at [737, 337] on img at bounding box center [748, 325] width 188 height 136
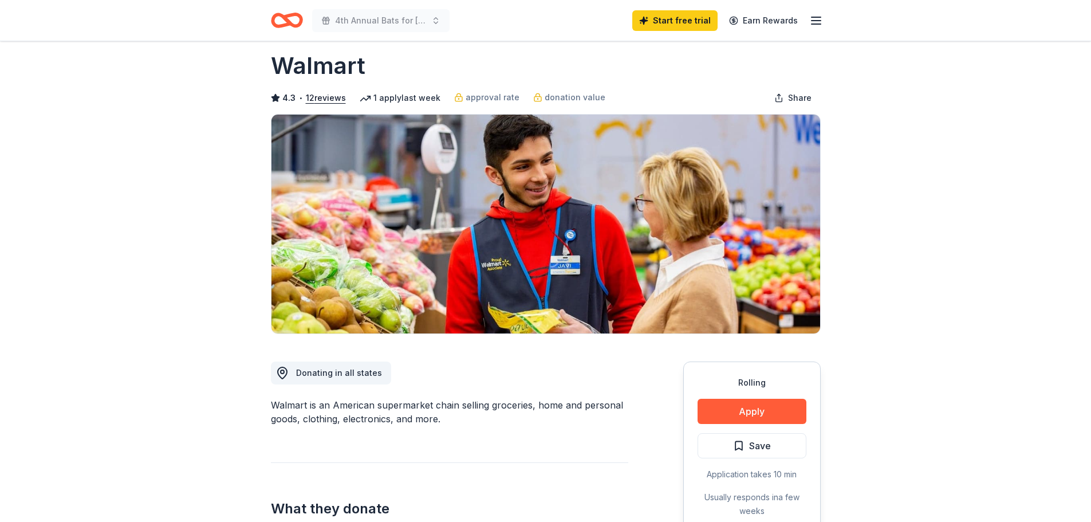
scroll to position [172, 0]
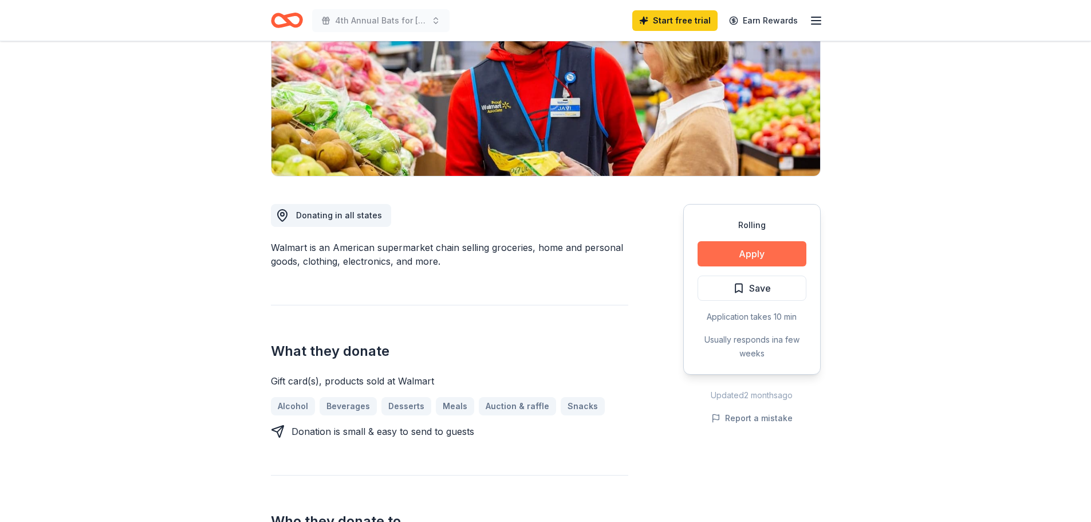
click at [783, 255] on button "Apply" at bounding box center [752, 253] width 109 height 25
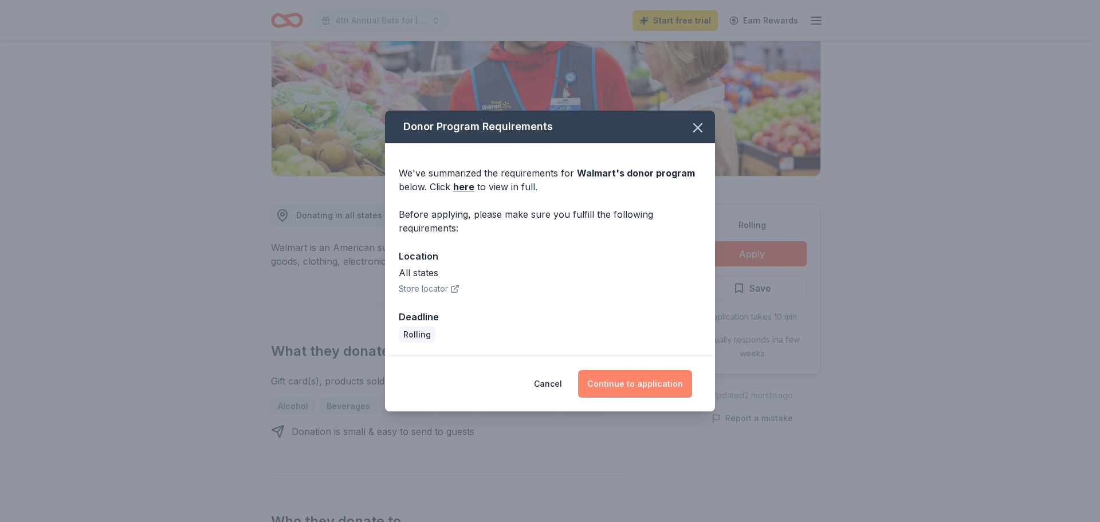
click at [647, 382] on button "Continue to application" at bounding box center [635, 383] width 114 height 27
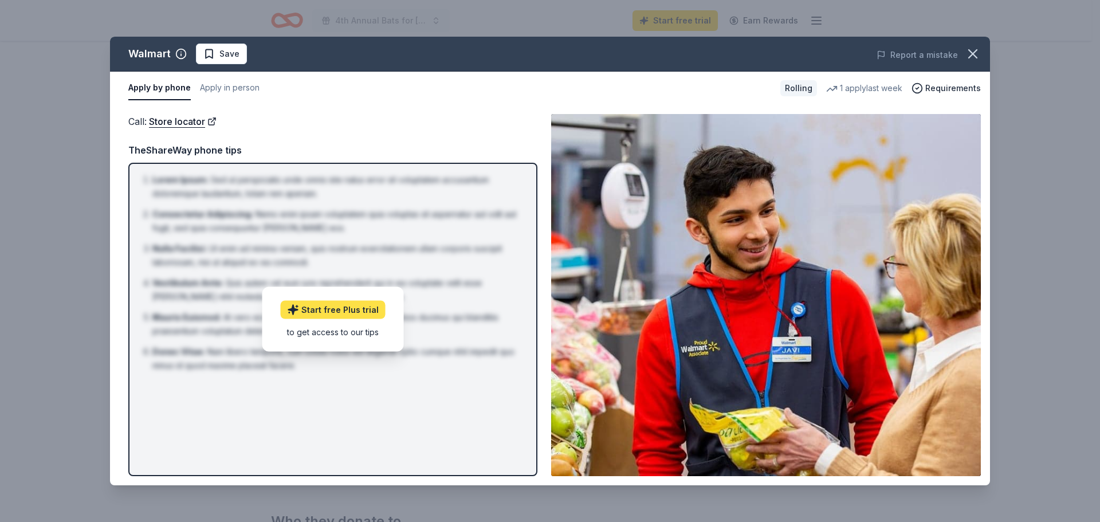
click at [343, 310] on link "Start free Plus trial" at bounding box center [333, 310] width 105 height 18
click at [980, 48] on icon "button" at bounding box center [973, 54] width 16 height 16
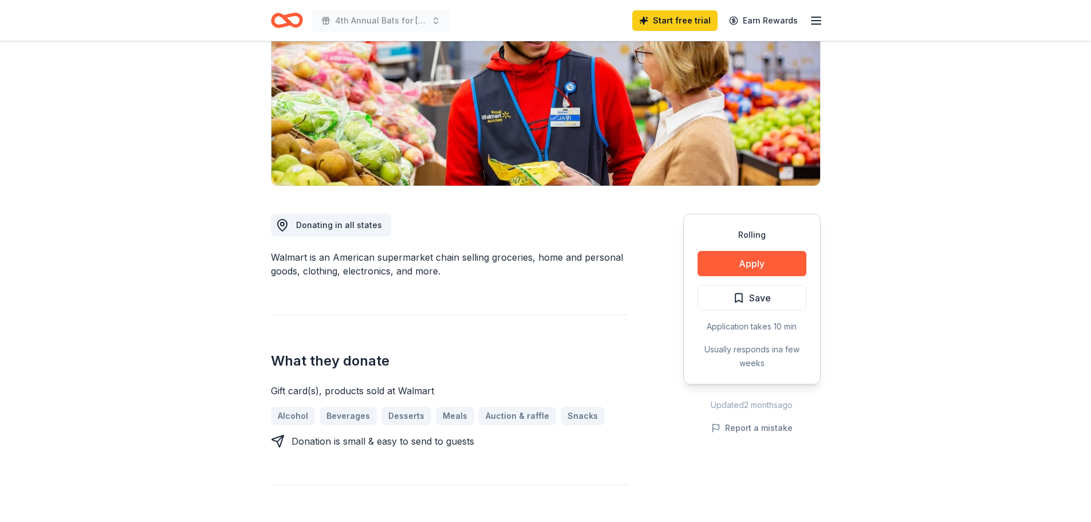
scroll to position [0, 0]
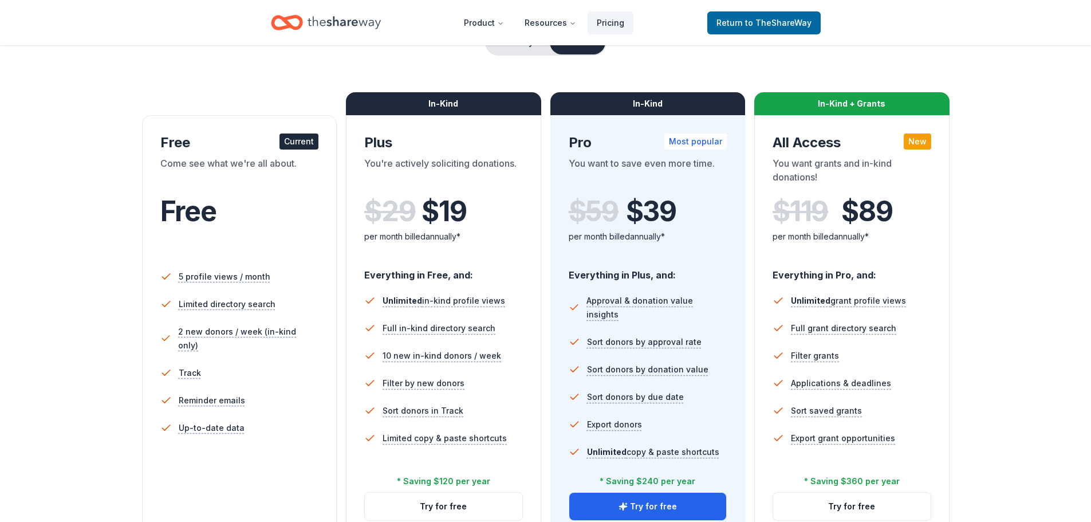
scroll to position [286, 0]
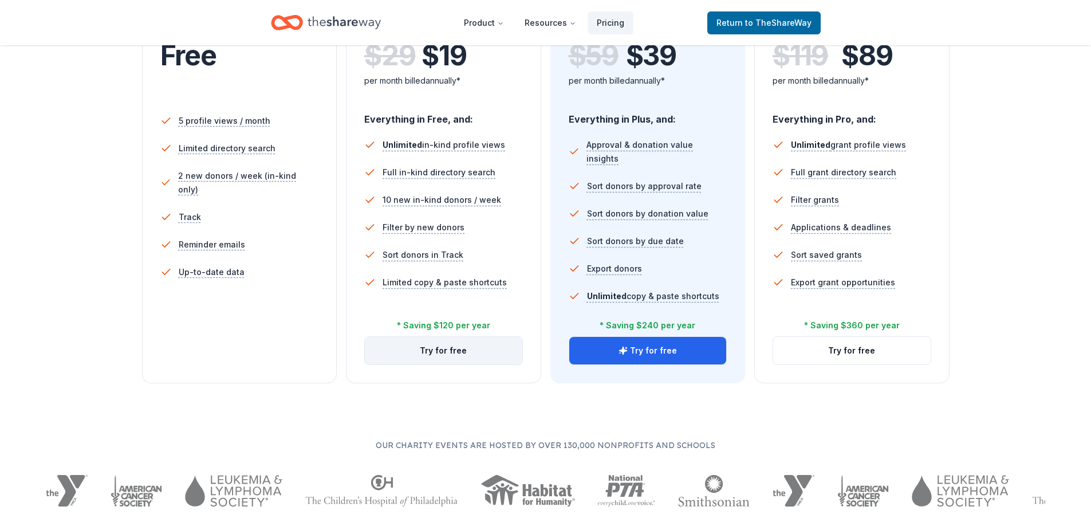
click at [459, 351] on button "Try for free" at bounding box center [444, 350] width 158 height 27
